Goal: Task Accomplishment & Management: Manage account settings

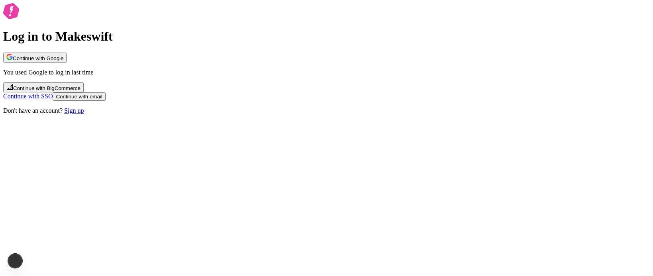
click at [102, 100] on span "Continue with email" at bounding box center [79, 97] width 46 height 6
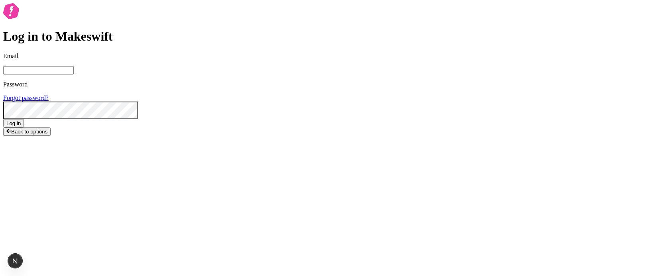
click at [74, 75] on input "Email" at bounding box center [38, 70] width 71 height 8
type input "lukemirejoseph+63@gmail.com"
click at [3, 119] on button "Log in" at bounding box center [13, 123] width 21 height 8
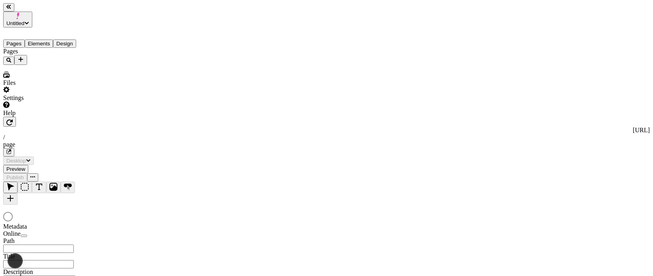
type input "/page"
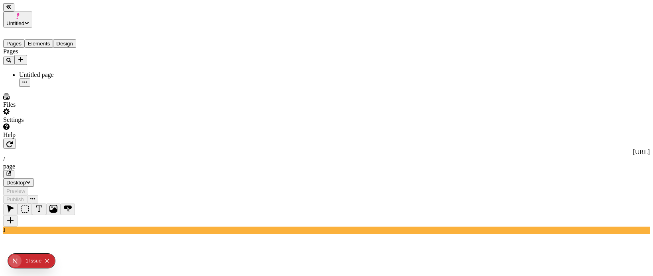
click at [32, 14] on button "Untitled" at bounding box center [17, 20] width 29 height 16
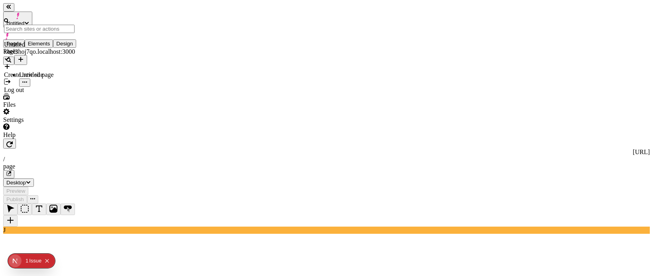
click at [24, 20] on span "Untitled" at bounding box center [15, 23] width 18 height 6
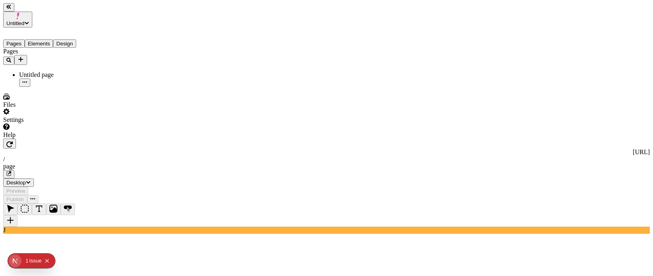
click at [24, 20] on span "Untitled" at bounding box center [15, 23] width 18 height 6
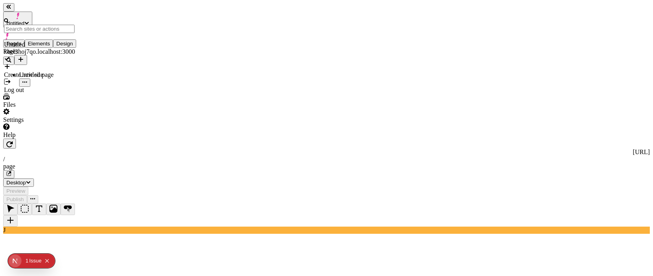
click at [51, 63] on div "Create new site" at bounding box center [39, 70] width 71 height 15
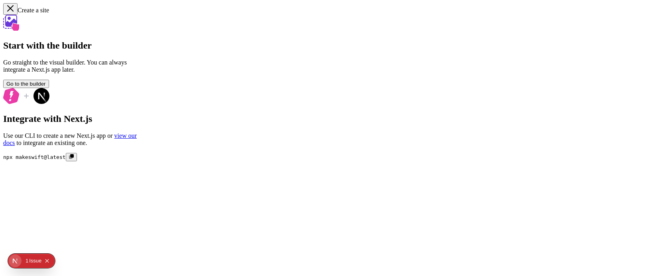
click at [292, 63] on div "Start with the builder Go straight to the visual builder. You can always integr…" at bounding box center [326, 88] width 647 height 147
click at [49, 88] on button "Go to the builder" at bounding box center [26, 84] width 46 height 8
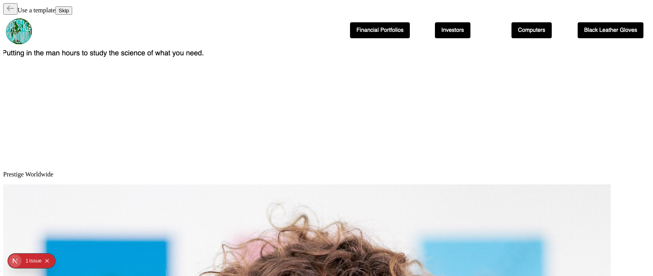
click at [72, 10] on button "Skip" at bounding box center [63, 10] width 17 height 8
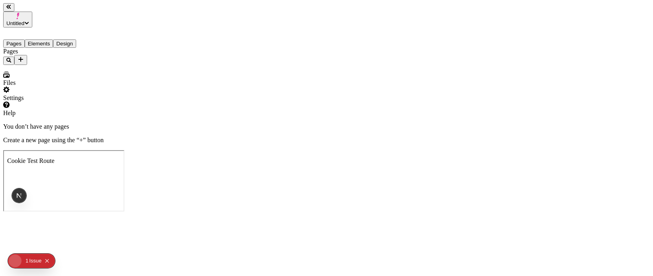
click at [24, 20] on span "Untitled" at bounding box center [15, 23] width 18 height 6
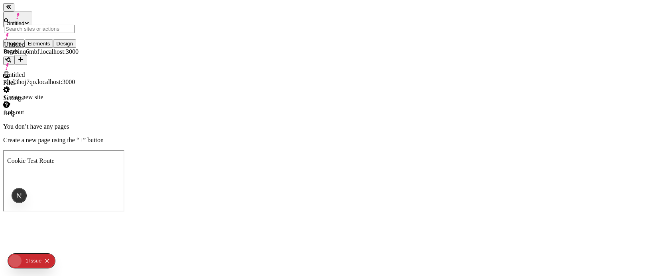
click at [62, 65] on div "Pages" at bounding box center [51, 56] width 96 height 17
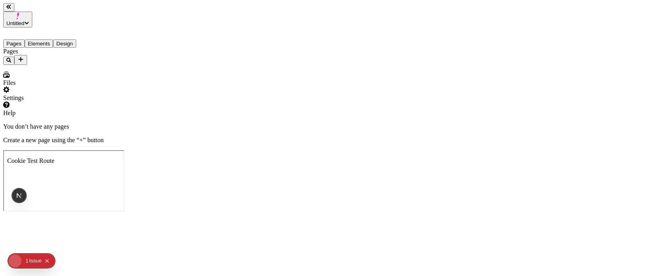
click at [24, 20] on span "Untitled" at bounding box center [15, 23] width 18 height 6
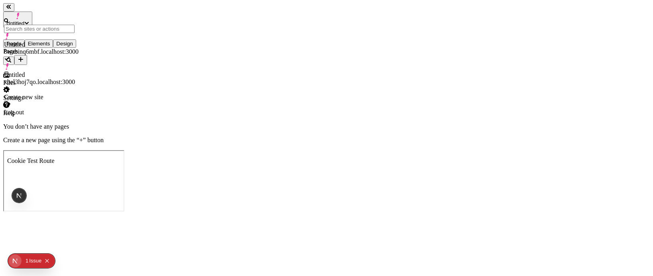
click at [32, 12] on button "Untitled" at bounding box center [17, 20] width 29 height 16
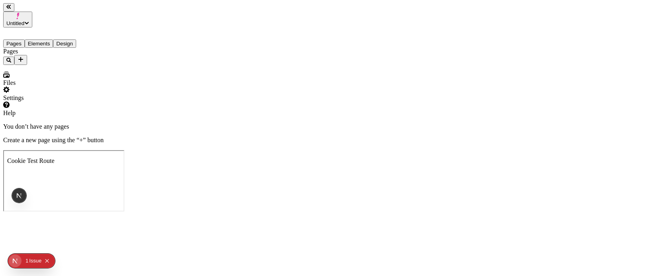
click at [24, 20] on span "Untitled" at bounding box center [15, 23] width 18 height 6
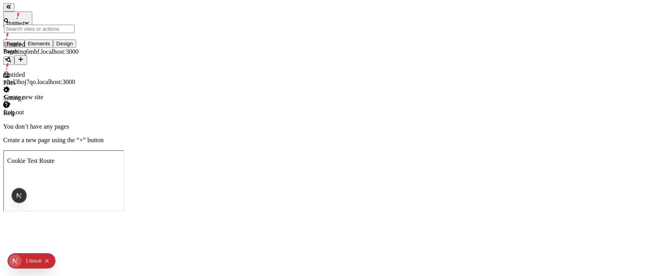
click at [66, 102] on div "Settings" at bounding box center [51, 94] width 96 height 15
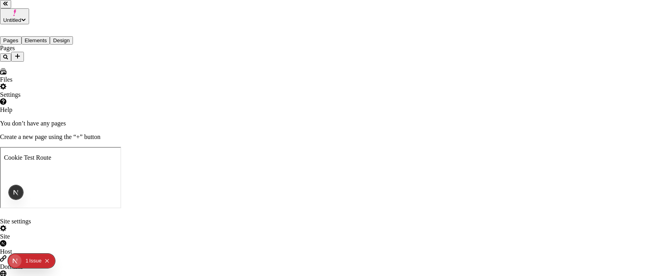
click at [169, 241] on div "Host" at bounding box center [326, 248] width 653 height 15
type input "h"
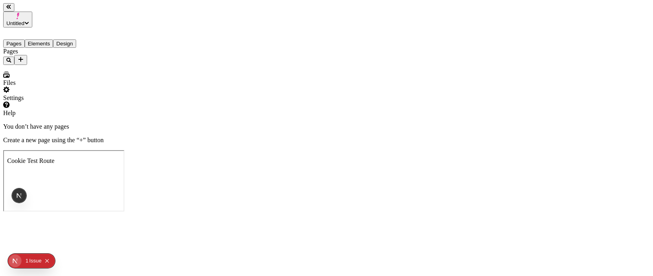
click at [24, 20] on span "Untitled" at bounding box center [15, 23] width 18 height 6
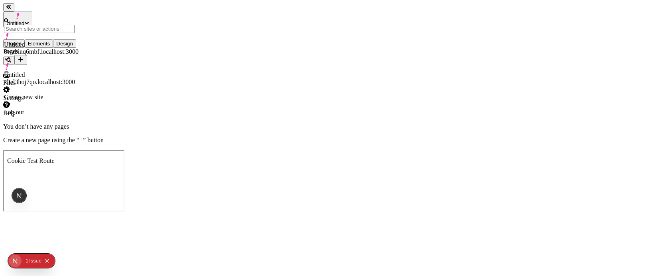
click at [53, 71] on div "Untitled xbel3hoj7qo.localhost:3000" at bounding box center [41, 78] width 75 height 14
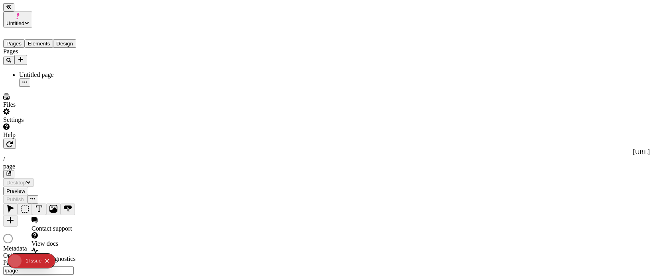
click at [63, 139] on div "Help" at bounding box center [51, 131] width 96 height 15
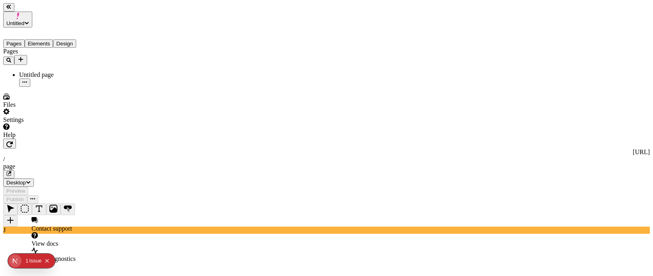
click at [85, 139] on div "Help" at bounding box center [51, 131] width 96 height 15
click at [83, 124] on div "Settings" at bounding box center [51, 115] width 96 height 15
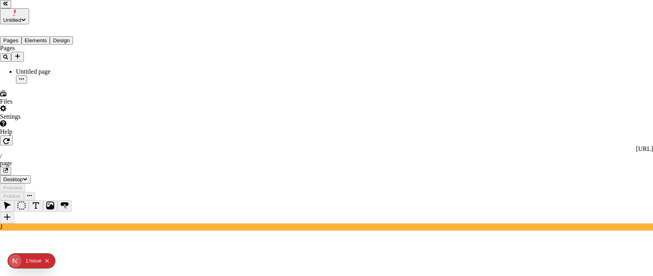
type input "[URL]"
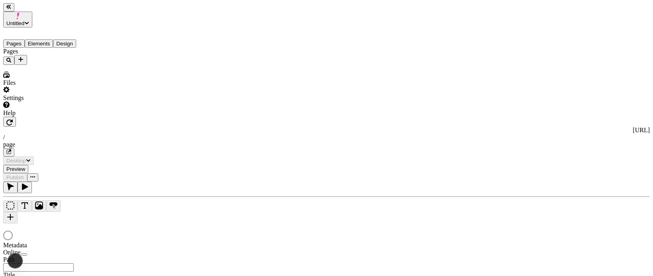
type input "/page"
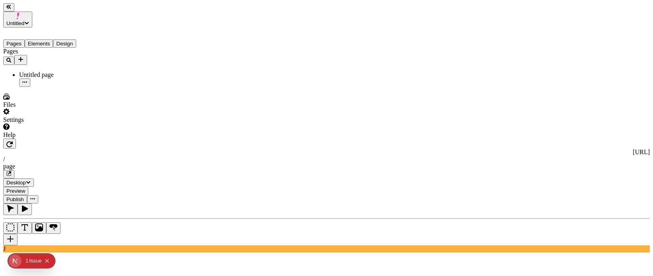
type textarea "Collaboratively reconceptualize goal-oriented internal or "organic" sources. Gl…"
type input "18"
type input "1.5"
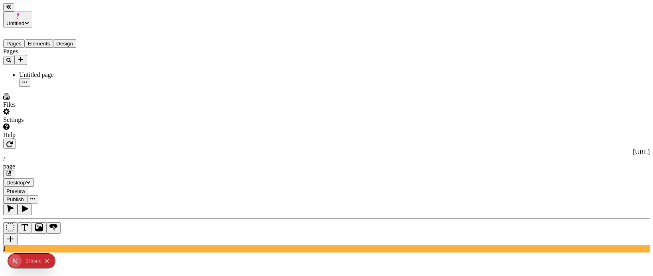
type textarea "content included in scheduled publish"
click at [24, 197] on span "Publish" at bounding box center [15, 200] width 18 height 6
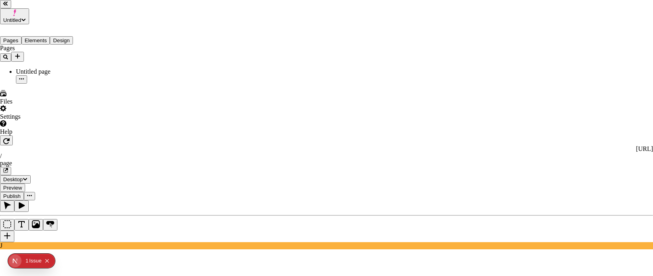
checkbox input "true"
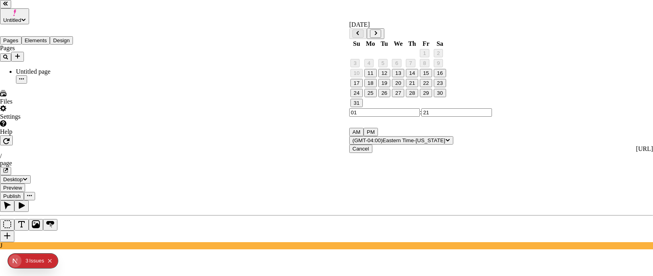
click at [381, 35] on button "Go to next month" at bounding box center [375, 34] width 11 height 8
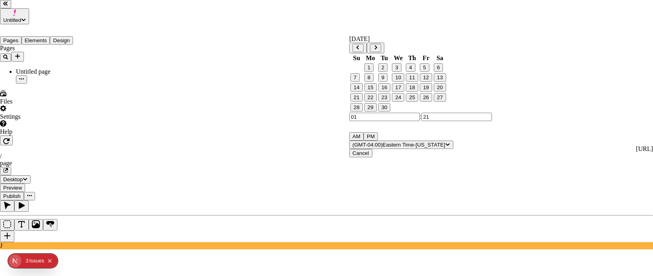
click at [391, 112] on button "30" at bounding box center [385, 107] width 12 height 8
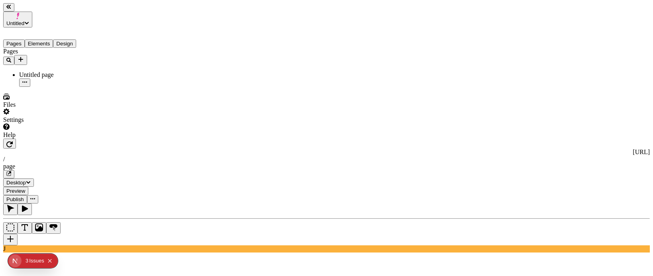
click at [24, 197] on span "Publish" at bounding box center [15, 200] width 18 height 6
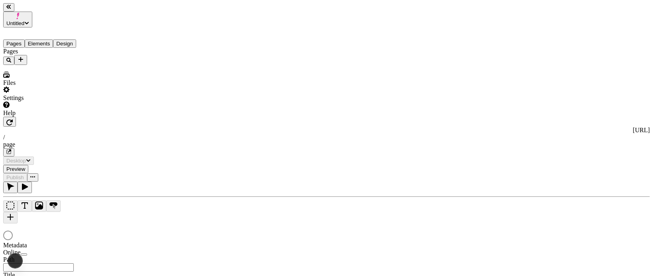
type input "/page"
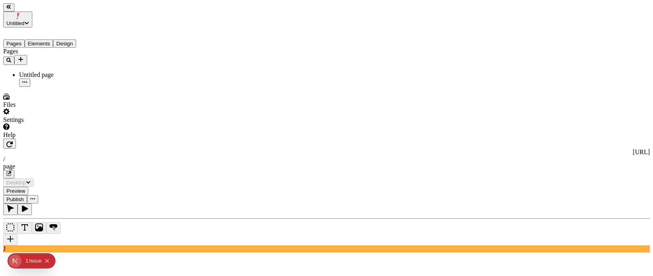
click at [61, 71] on div "Untitled page" at bounding box center [59, 74] width 80 height 7
click at [24, 197] on span "Publish" at bounding box center [15, 200] width 18 height 6
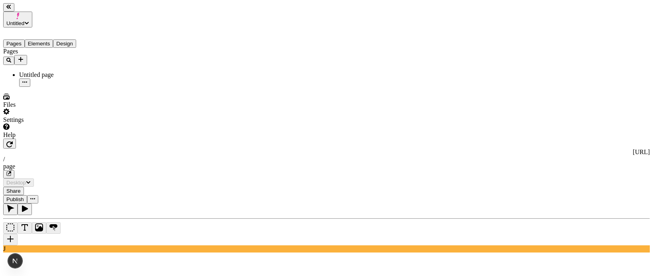
click at [16, 139] on button "button" at bounding box center [9, 144] width 13 height 10
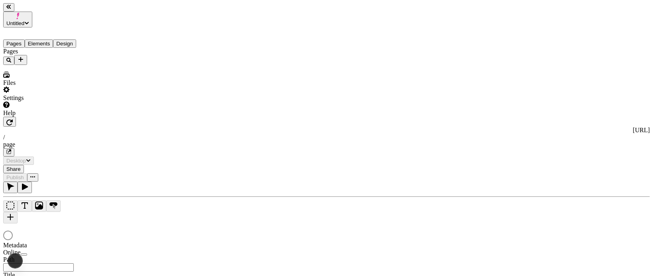
type input "/page"
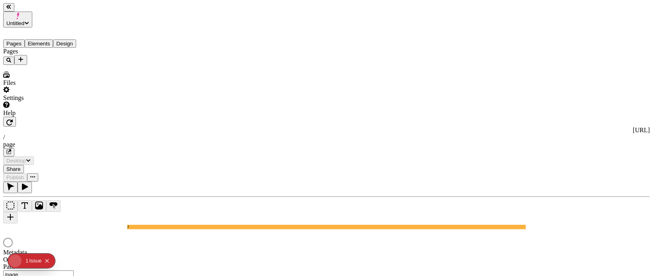
click at [493, 238] on div at bounding box center [326, 243] width 647 height 11
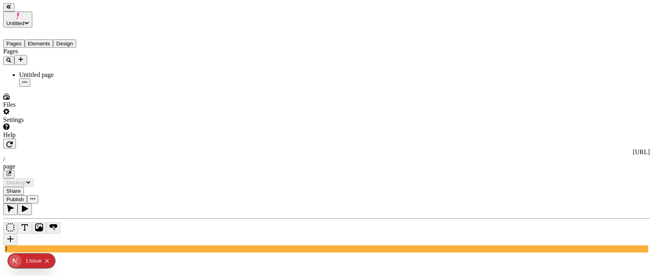
click at [21, 188] on span "Share" at bounding box center [13, 191] width 14 height 6
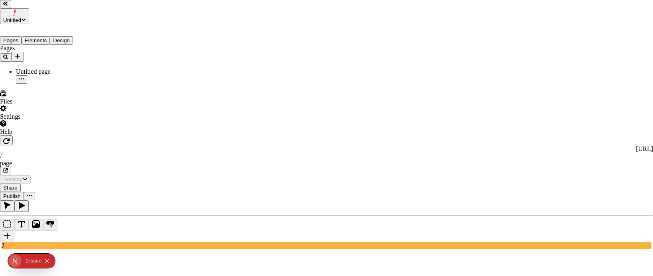
drag, startPoint x: 323, startPoint y: 128, endPoint x: 358, endPoint y: 128, distance: 35.1
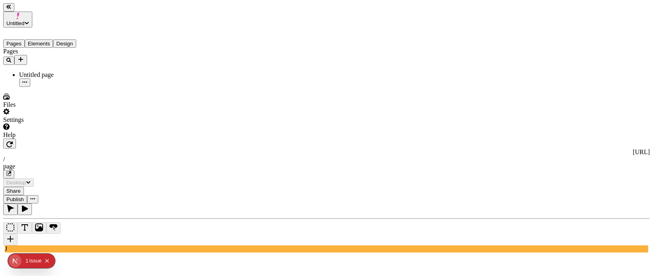
click at [35, 197] on icon "button" at bounding box center [32, 199] width 5 height 5
click at [11, 172] on icon "button" at bounding box center [8, 174] width 5 height 5
click at [27, 55] on button "Add new" at bounding box center [20, 60] width 13 height 10
click at [65, 61] on div "Blank page" at bounding box center [78, 62] width 27 height 22
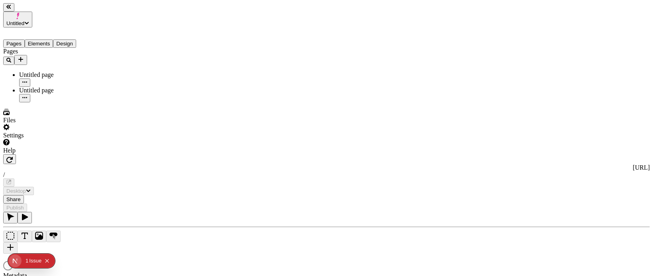
type input "/page-2"
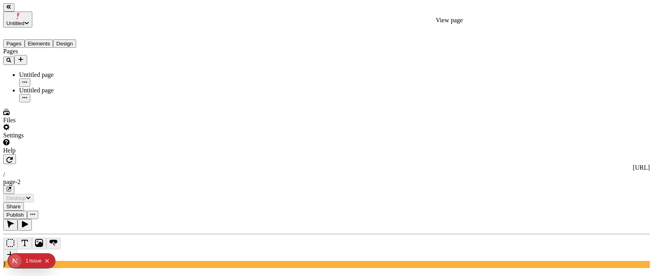
click at [11, 187] on icon "button" at bounding box center [8, 189] width 5 height 5
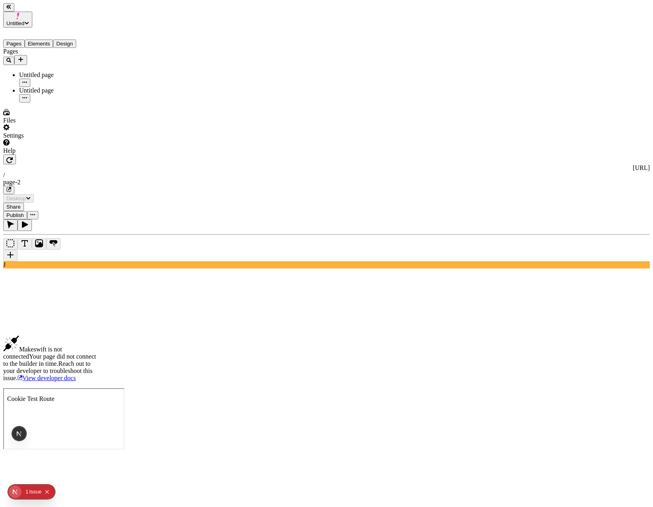
click at [32, 276] on div "Issue" at bounding box center [35, 492] width 12 height 14
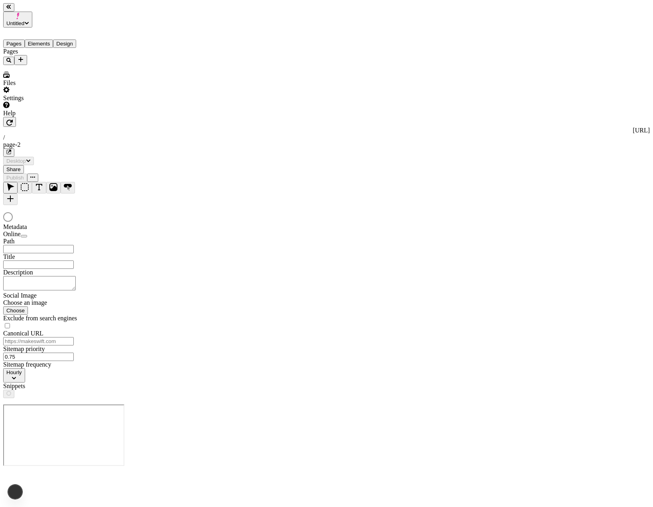
type input "/page-2"
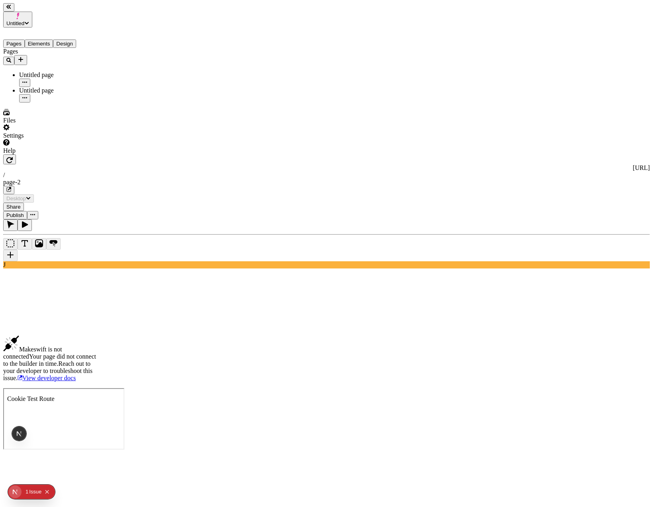
click at [67, 139] on div "Settings" at bounding box center [51, 131] width 96 height 15
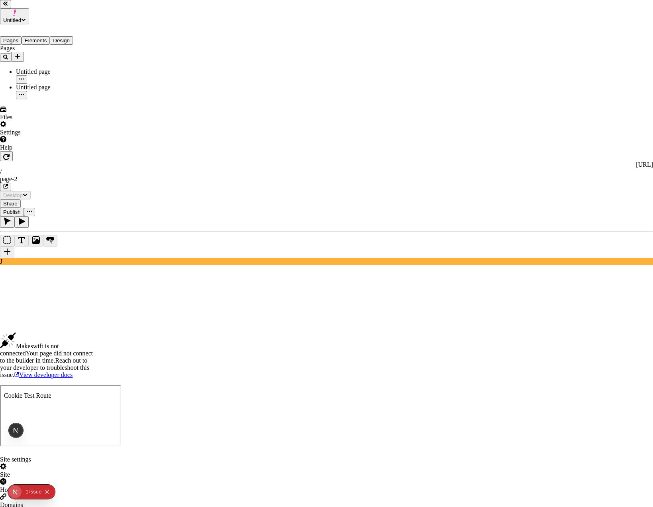
click at [179, 507] on div "Locales" at bounding box center [326, 516] width 653 height 15
type input "fr"
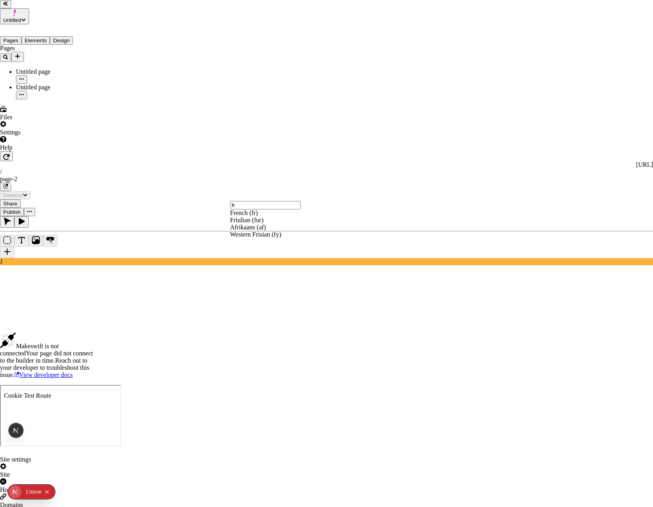
click at [269, 217] on div "French (fr)" at bounding box center [271, 212] width 82 height 7
type input "fra"
click at [351, 224] on div "[GEOGRAPHIC_DATA] ([GEOGRAPHIC_DATA])" at bounding box center [356, 216] width 82 height 14
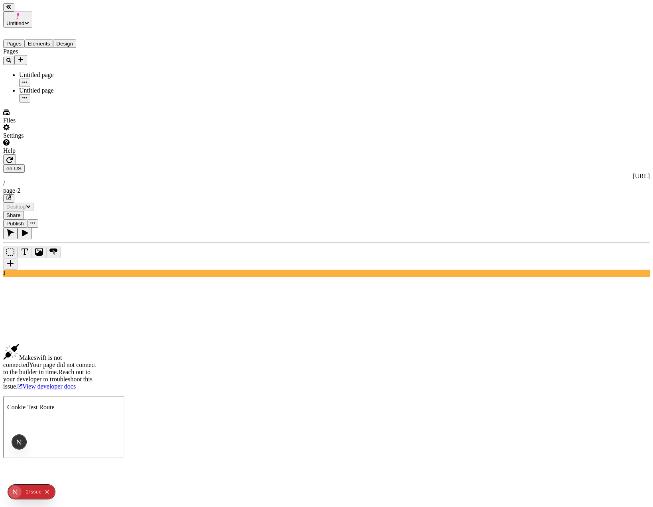
click at [16, 154] on button "button" at bounding box center [9, 159] width 13 height 10
click at [63, 53] on div "Pages" at bounding box center [51, 56] width 96 height 17
click at [61, 71] on div "Untitled page" at bounding box center [59, 74] width 80 height 7
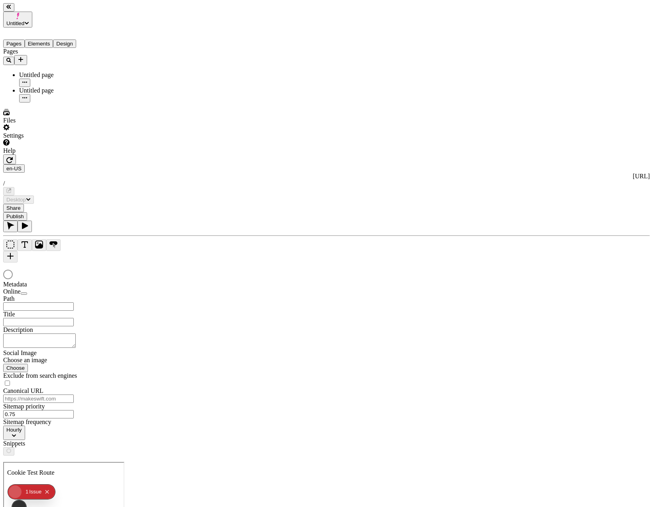
type input "/page"
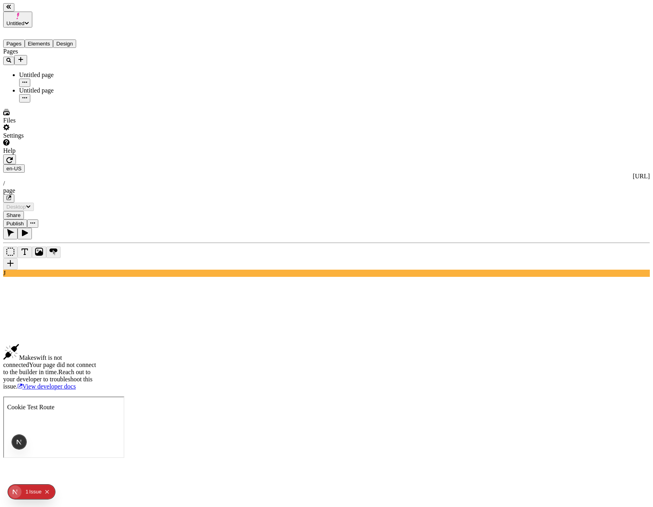
click at [148, 9] on html "Untitled Pages Elements Design Pages Untitled page Untitled page Files Settings…" at bounding box center [326, 231] width 653 height 463
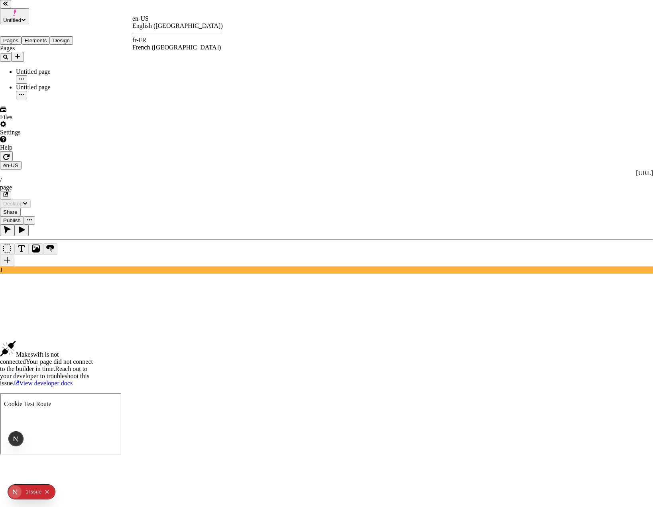
click at [149, 37] on div "fr-FR French (France)" at bounding box center [177, 44] width 91 height 14
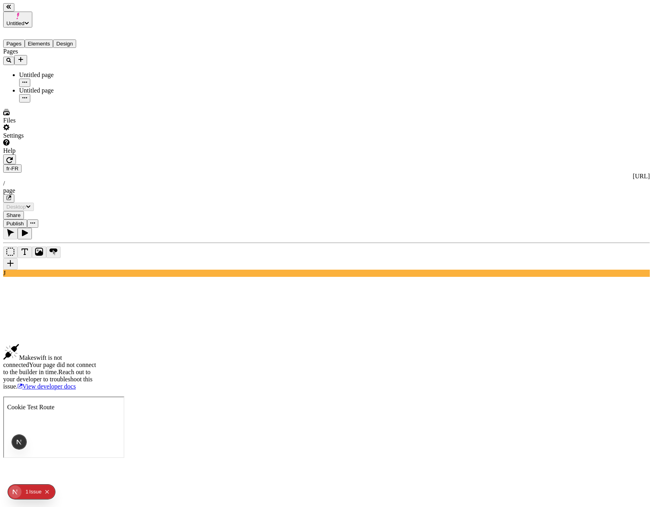
click at [11, 195] on icon "button" at bounding box center [8, 197] width 5 height 5
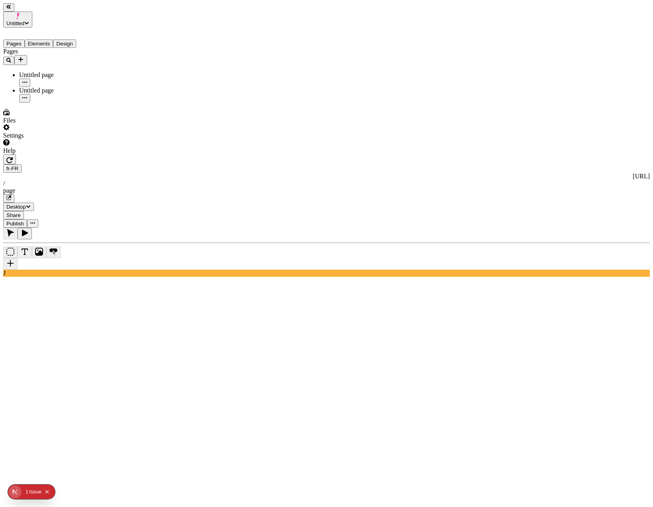
click at [16, 154] on button "button" at bounding box center [9, 159] width 13 height 10
click at [73, 139] on div "Settings" at bounding box center [51, 131] width 96 height 15
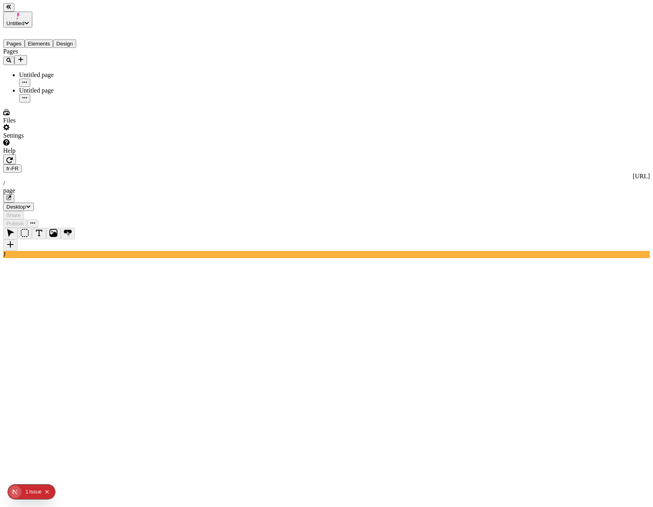
click at [26, 204] on span "Desktop" at bounding box center [16, 207] width 20 height 6
click at [63, 139] on div "Settings" at bounding box center [51, 131] width 96 height 15
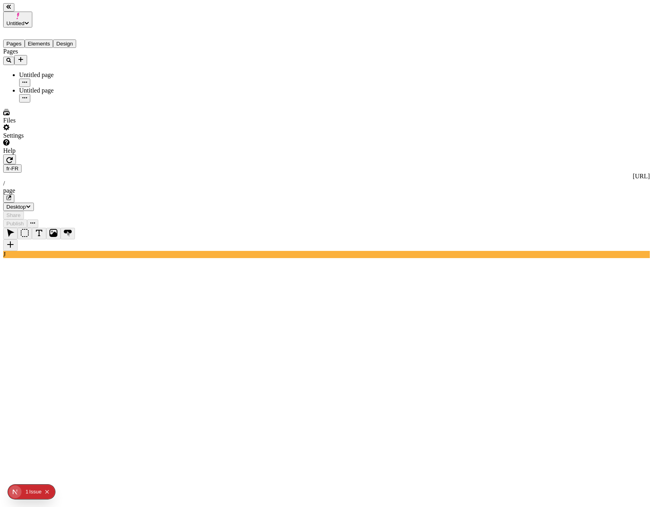
click at [24, 20] on span "Untitled" at bounding box center [15, 23] width 18 height 6
click at [62, 109] on div "Log out" at bounding box center [41, 112] width 75 height 7
click at [35, 109] on div "Log out" at bounding box center [41, 112] width 75 height 7
